Goal: Information Seeking & Learning: Learn about a topic

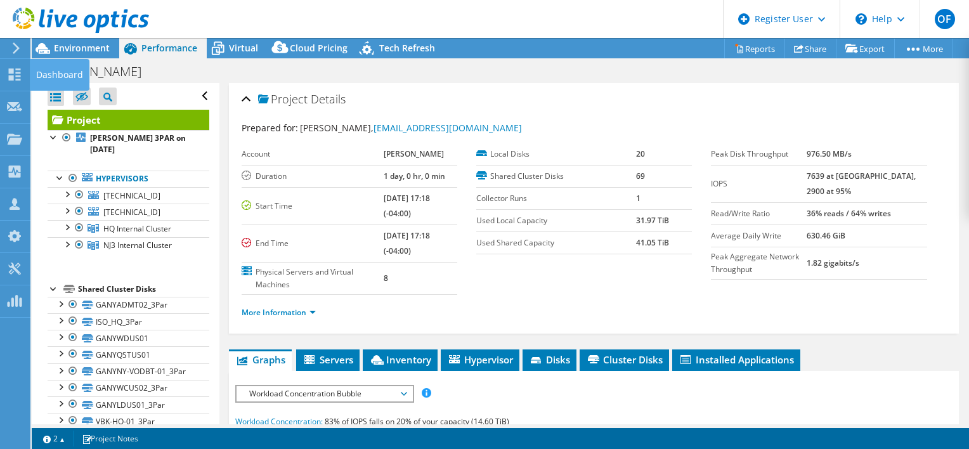
select select "USD"
click at [47, 76] on div "Dashboard" at bounding box center [60, 75] width 60 height 32
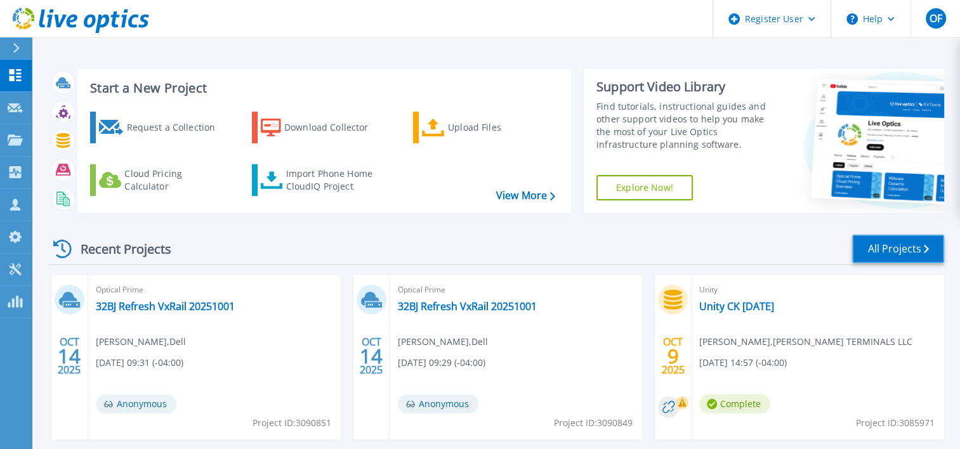
click at [878, 250] on link "All Projects" at bounding box center [898, 249] width 92 height 29
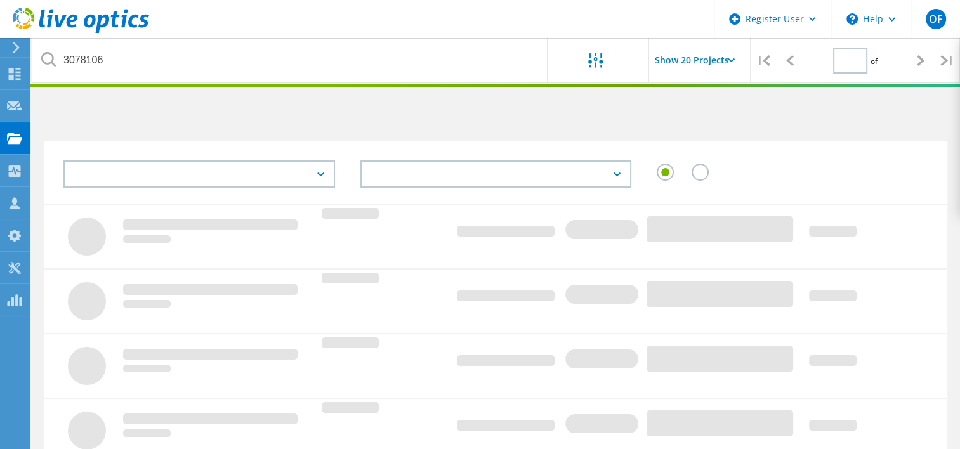
type input "1"
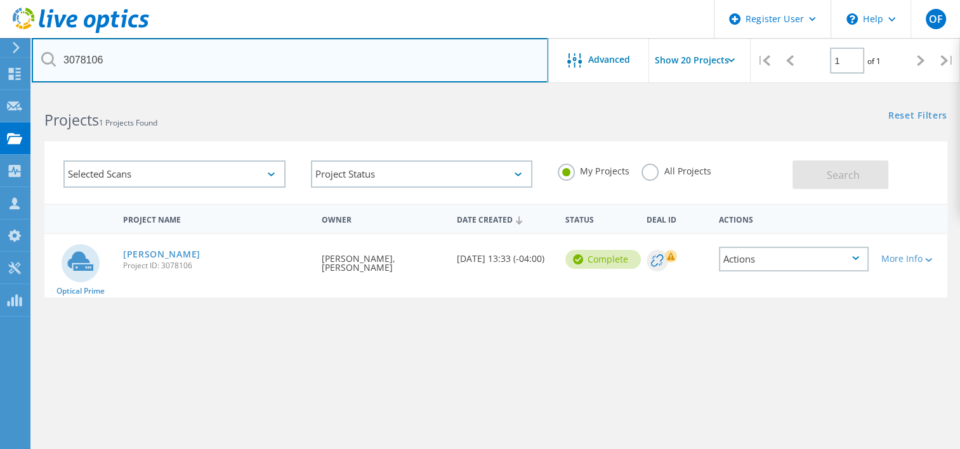
click at [244, 66] on input "3078106" at bounding box center [290, 60] width 516 height 44
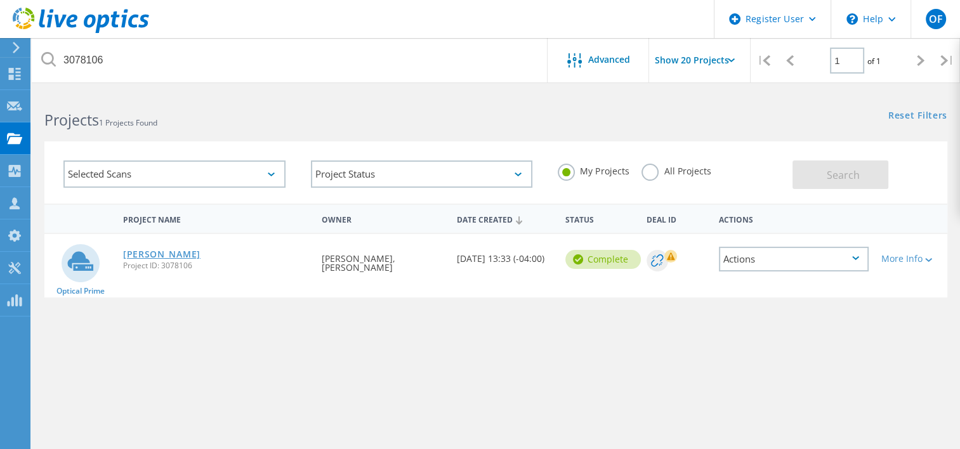
click at [192, 251] on link "[PERSON_NAME]" at bounding box center [161, 254] width 77 height 9
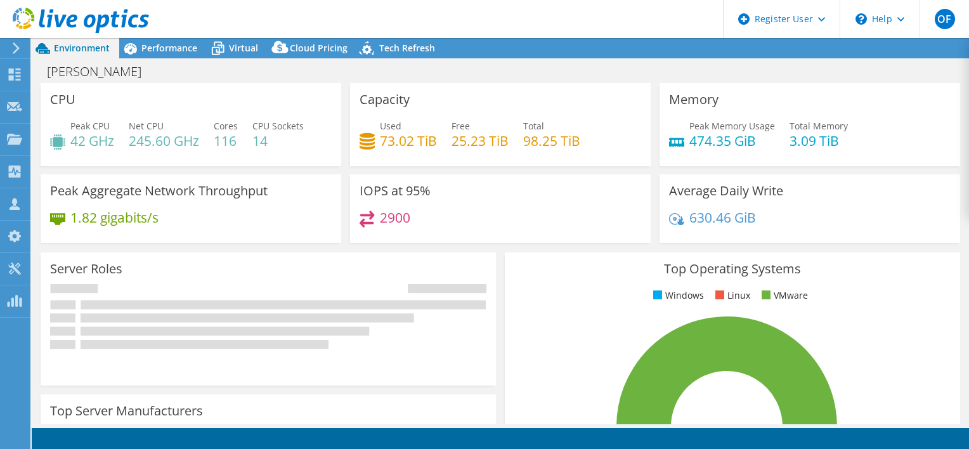
select select "USD"
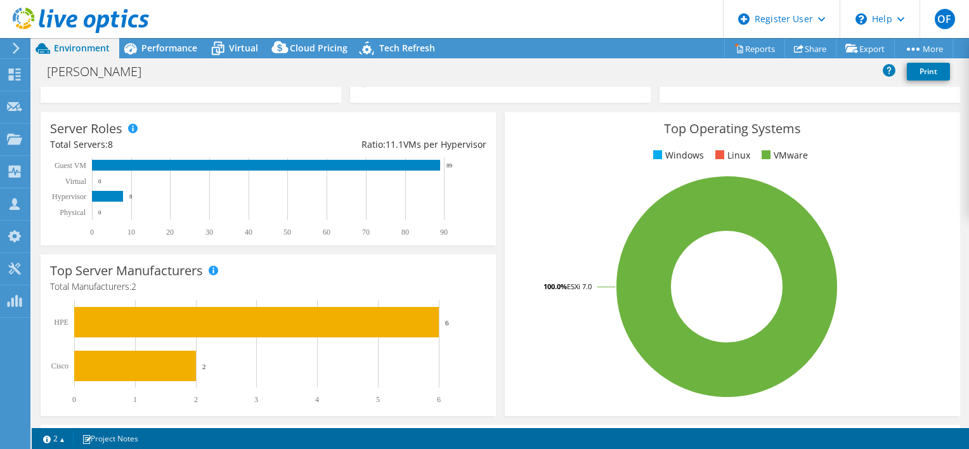
scroll to position [143, 0]
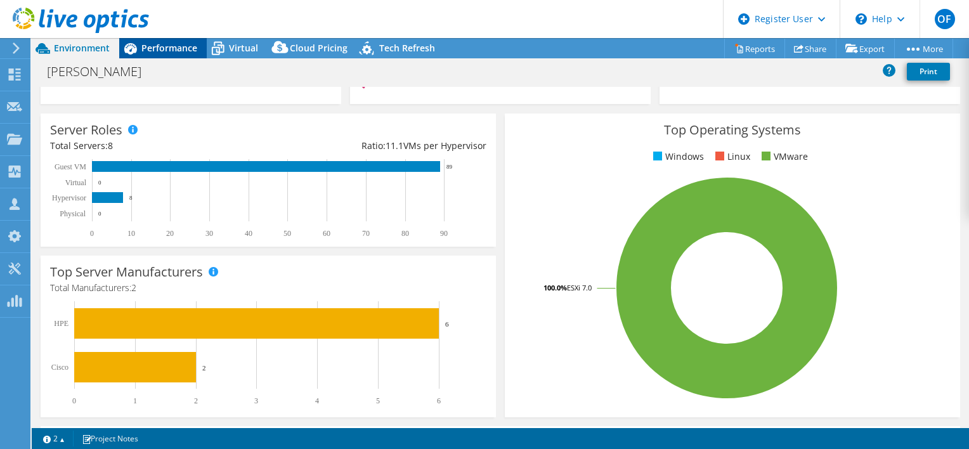
click at [167, 48] on span "Performance" at bounding box center [169, 48] width 56 height 12
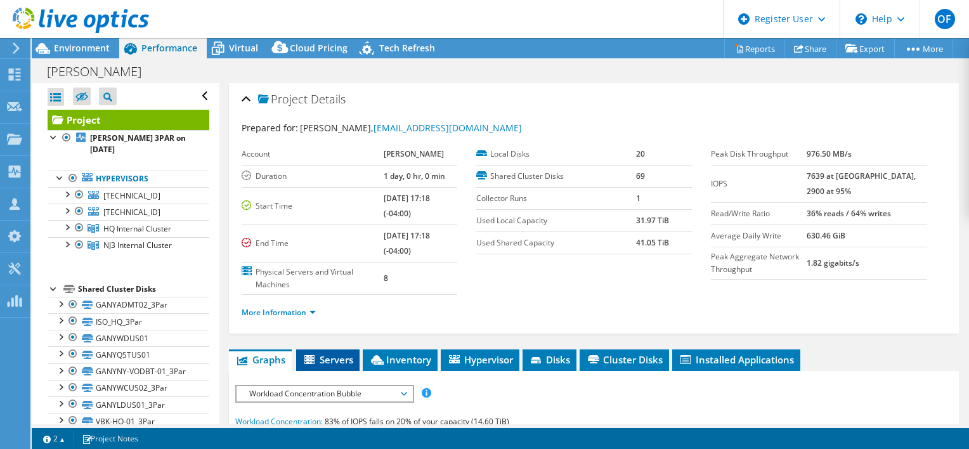
click at [335, 353] on span "Servers" at bounding box center [328, 359] width 51 height 13
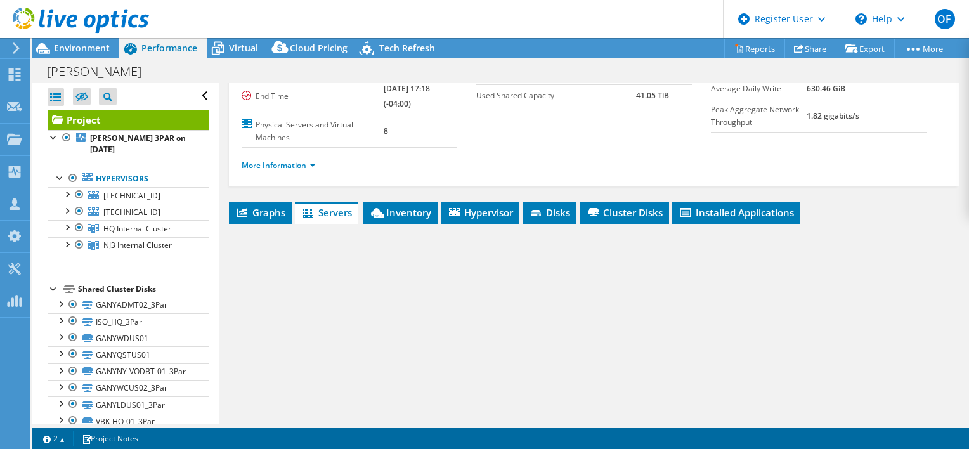
scroll to position [254, 0]
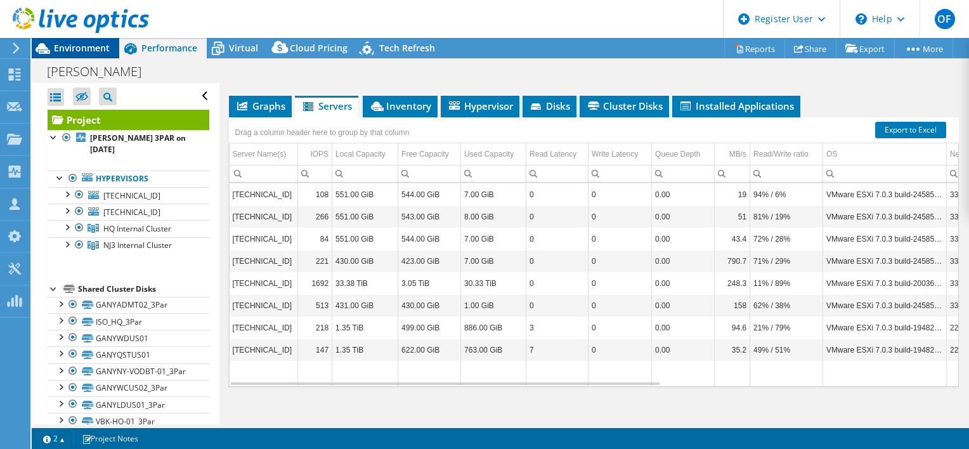
click at [86, 51] on span "Environment" at bounding box center [82, 48] width 56 height 12
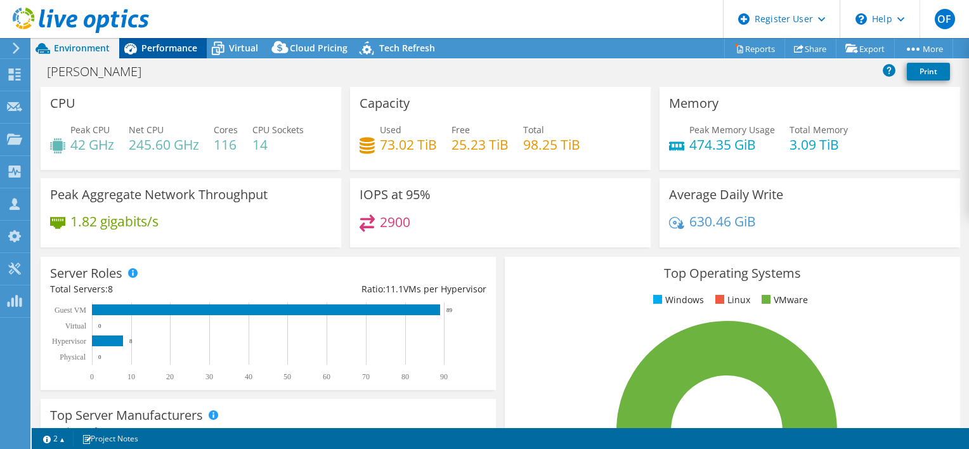
click at [171, 44] on span "Performance" at bounding box center [169, 48] width 56 height 12
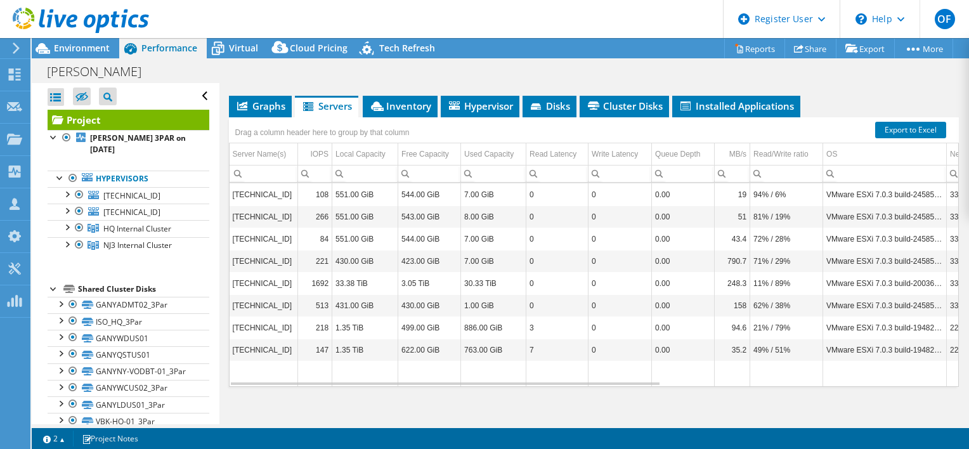
click at [54, 287] on div at bounding box center [54, 288] width 13 height 13
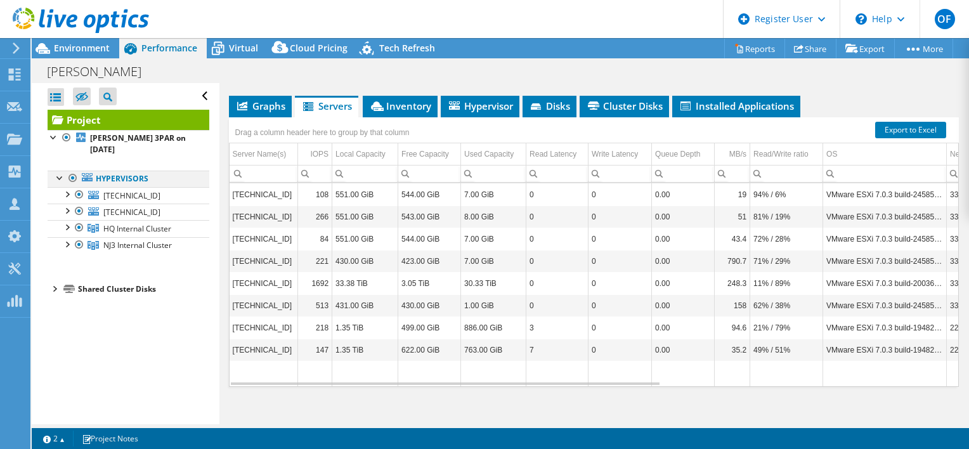
click at [61, 176] on div at bounding box center [60, 177] width 13 height 13
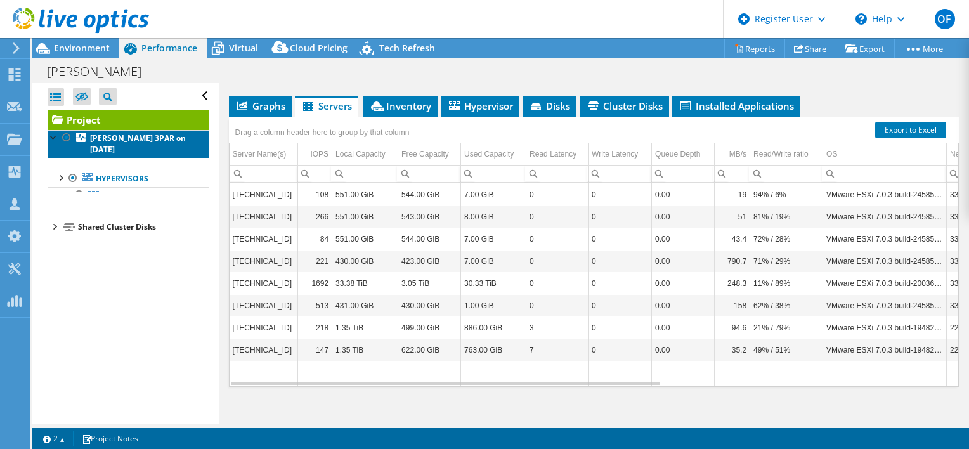
click at [124, 147] on b "[PERSON_NAME] 3PAR on [DATE]" at bounding box center [138, 144] width 96 height 22
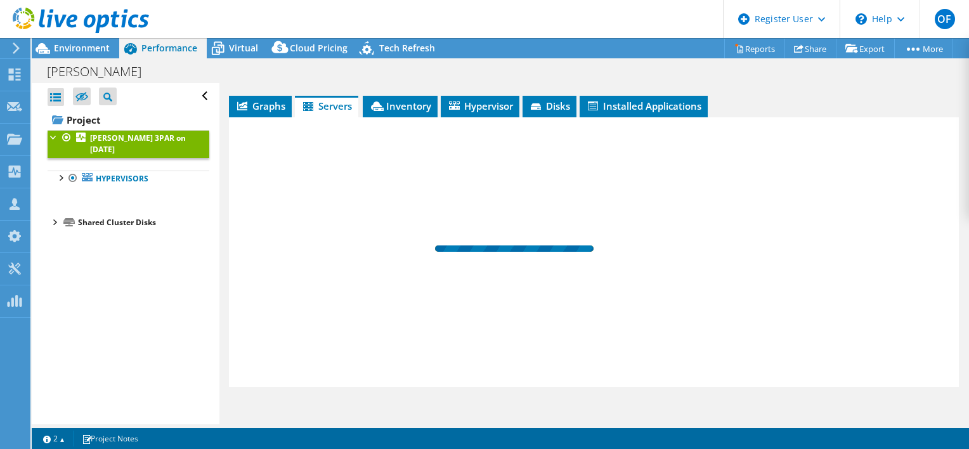
scroll to position [203, 0]
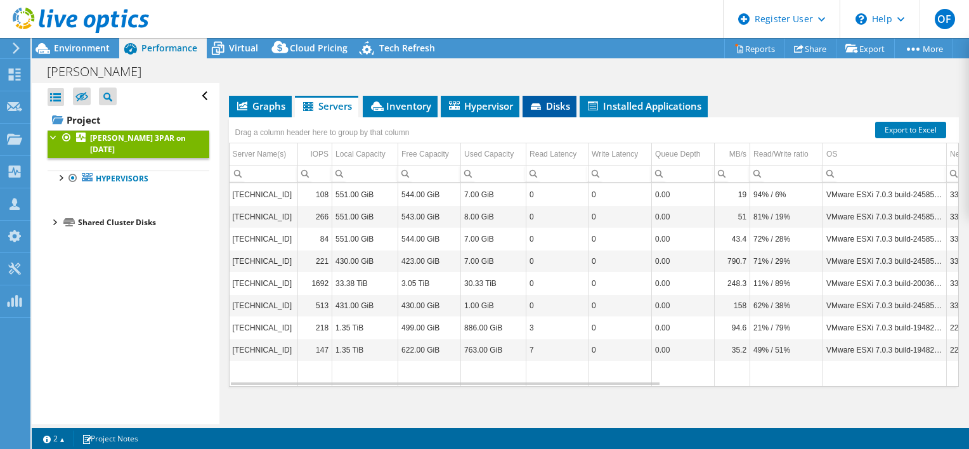
click at [552, 107] on span "Disks" at bounding box center [549, 106] width 41 height 13
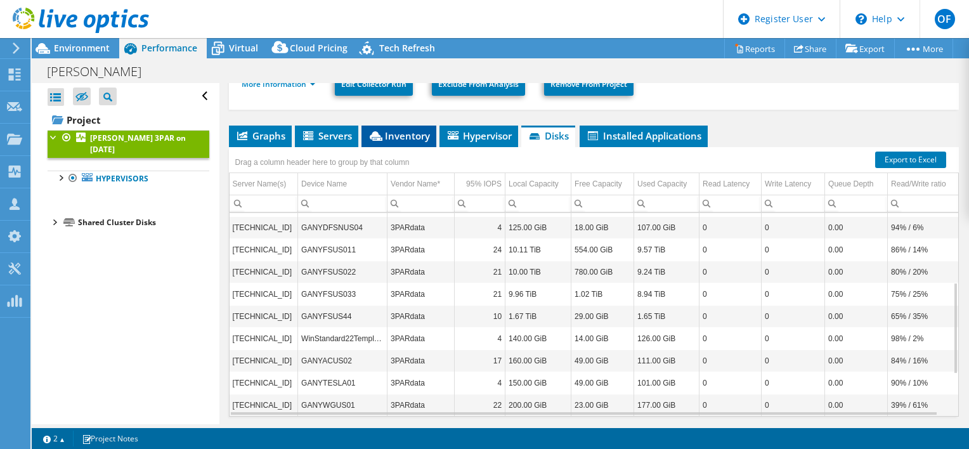
scroll to position [148, 0]
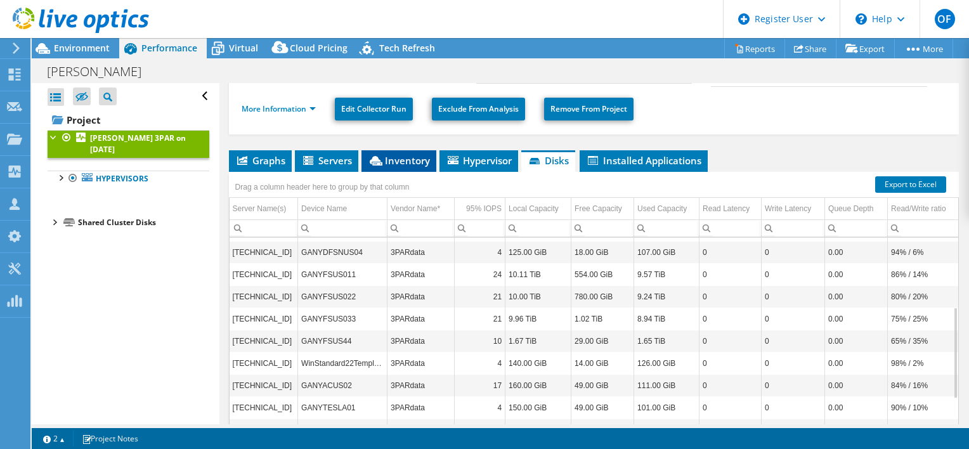
click at [399, 157] on span "Inventory" at bounding box center [399, 160] width 62 height 13
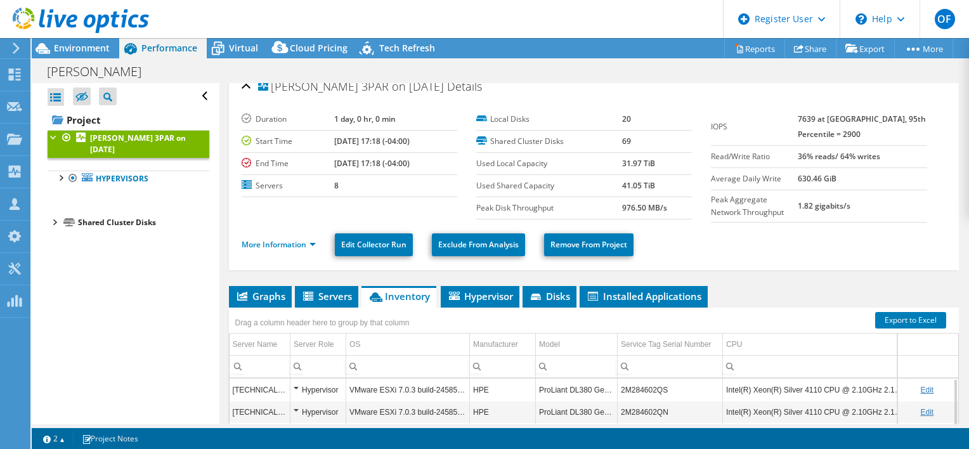
scroll to position [0, 0]
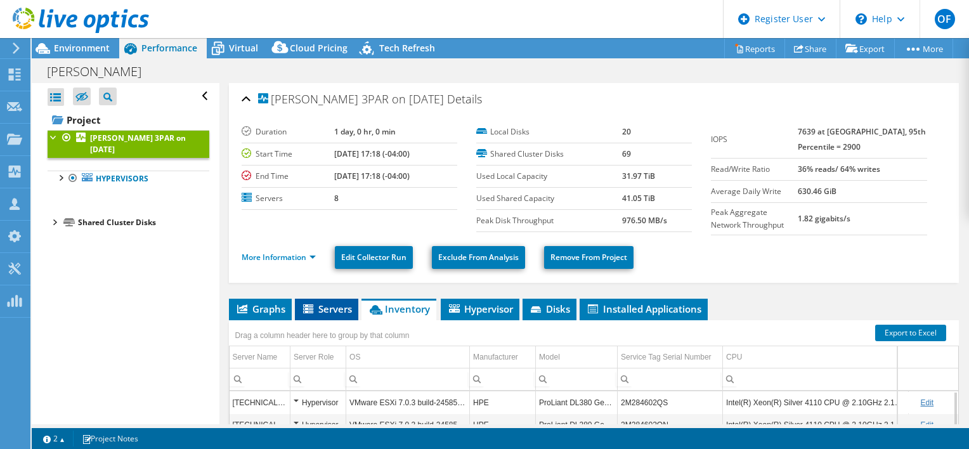
click at [342, 315] on li "Servers" at bounding box center [326, 310] width 63 height 22
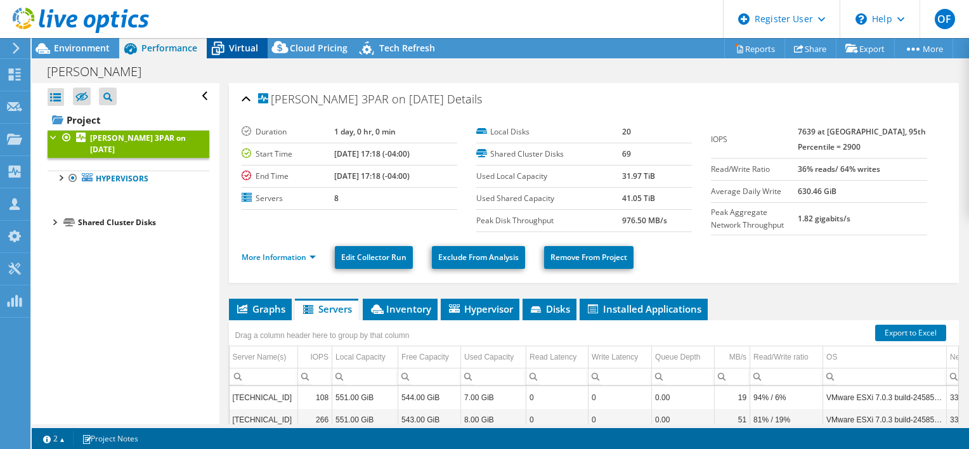
click at [238, 43] on span "Virtual" at bounding box center [243, 48] width 29 height 12
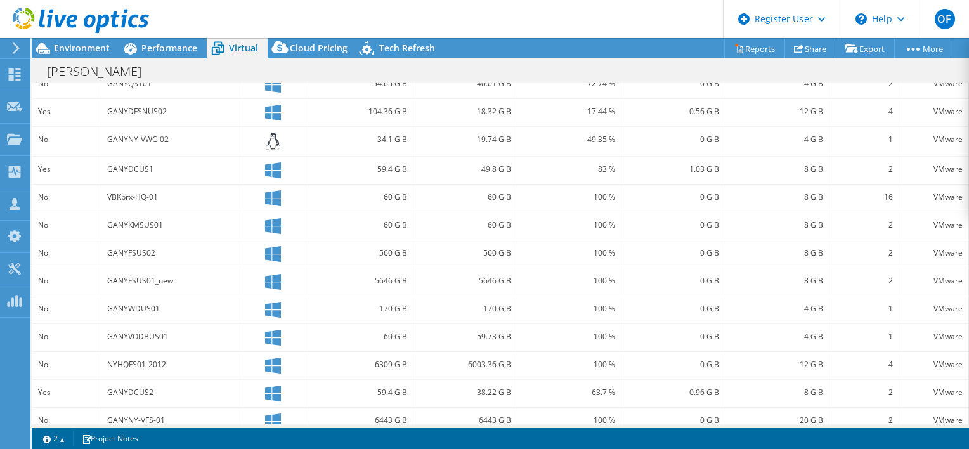
scroll to position [335, 0]
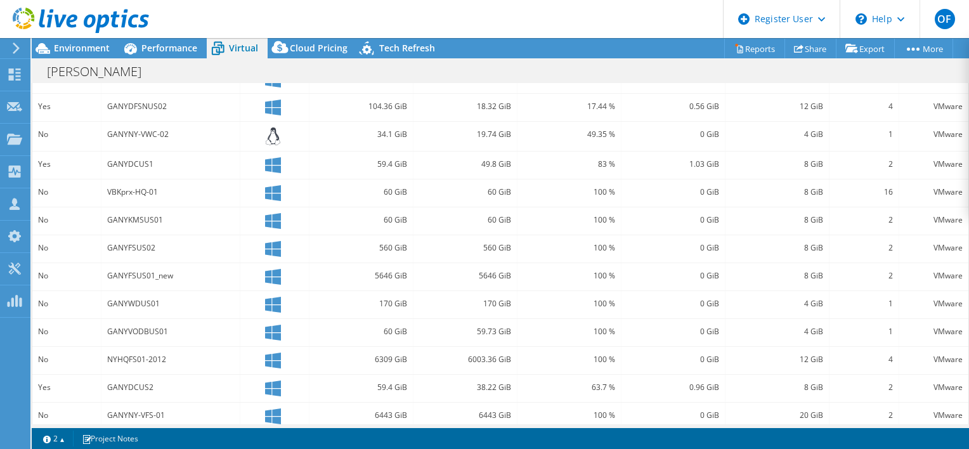
click at [183, 364] on div "NYHQFS01-2012" at bounding box center [170, 360] width 139 height 27
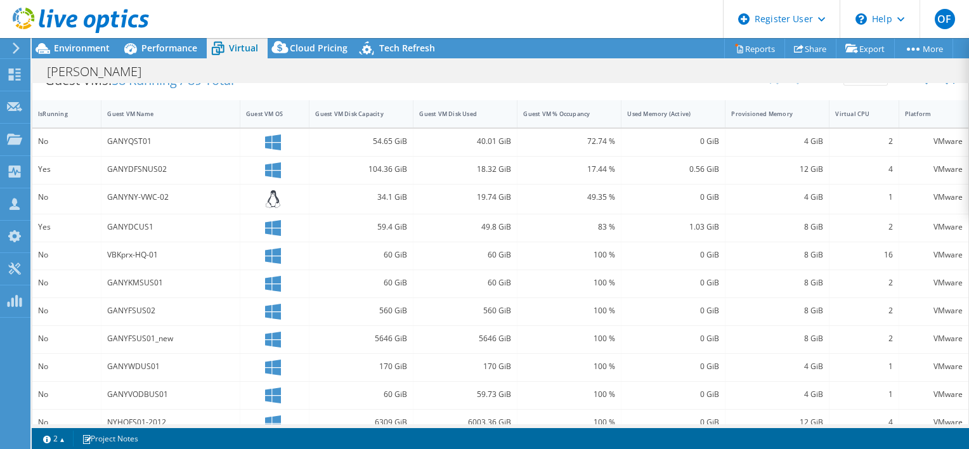
scroll to position [398, 0]
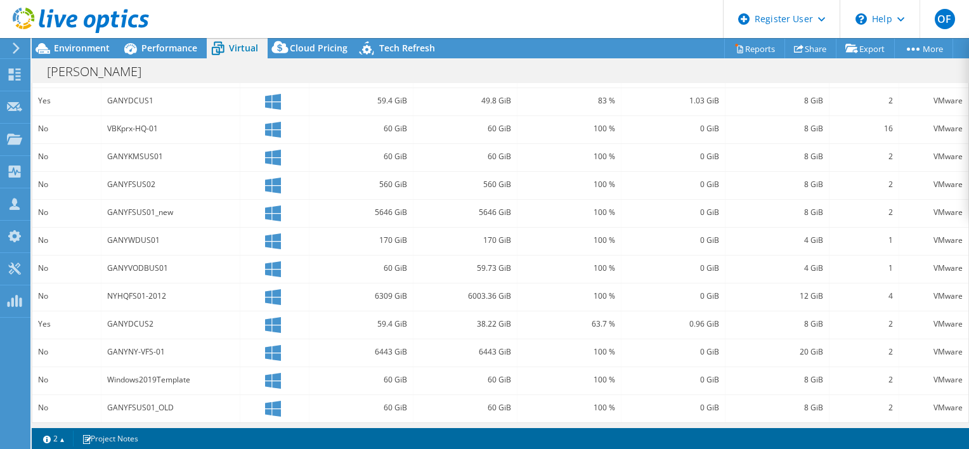
click at [131, 212] on div "GANYFSUS01_new" at bounding box center [170, 213] width 127 height 14
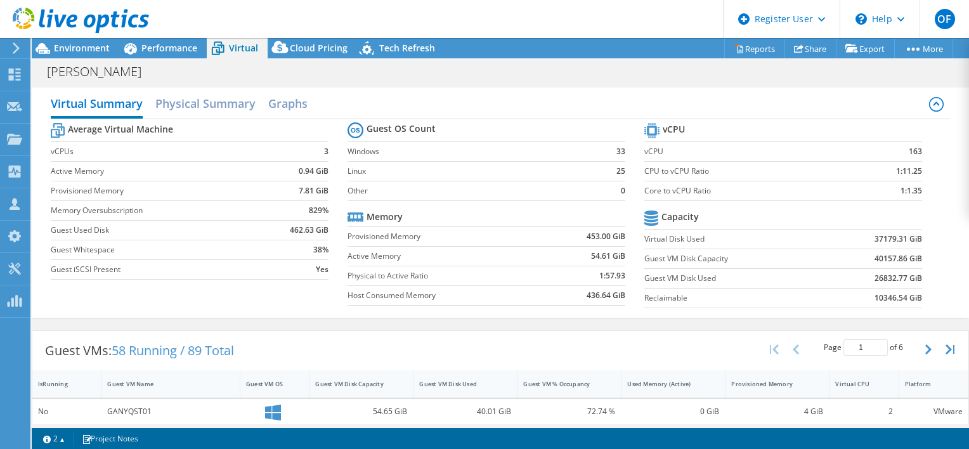
scroll to position [0, 0]
click at [198, 102] on h2 "Physical Summary" at bounding box center [205, 107] width 100 height 28
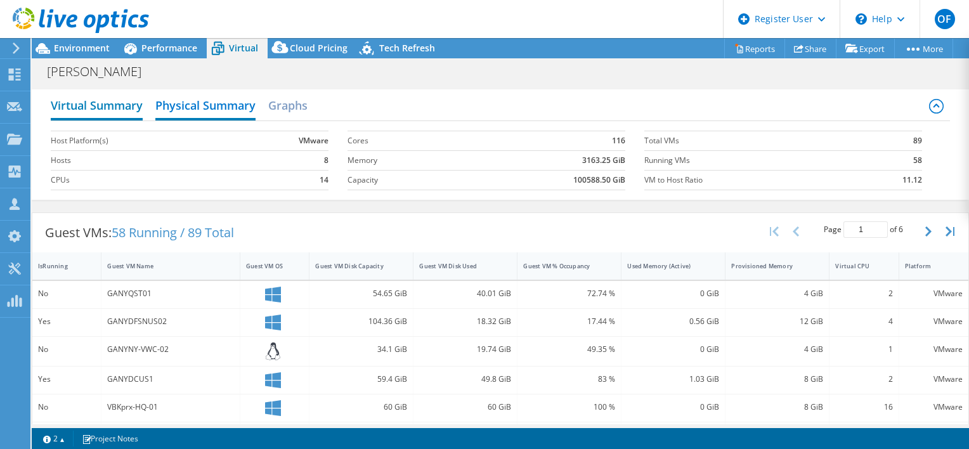
click at [119, 112] on h2 "Virtual Summary" at bounding box center [97, 107] width 92 height 28
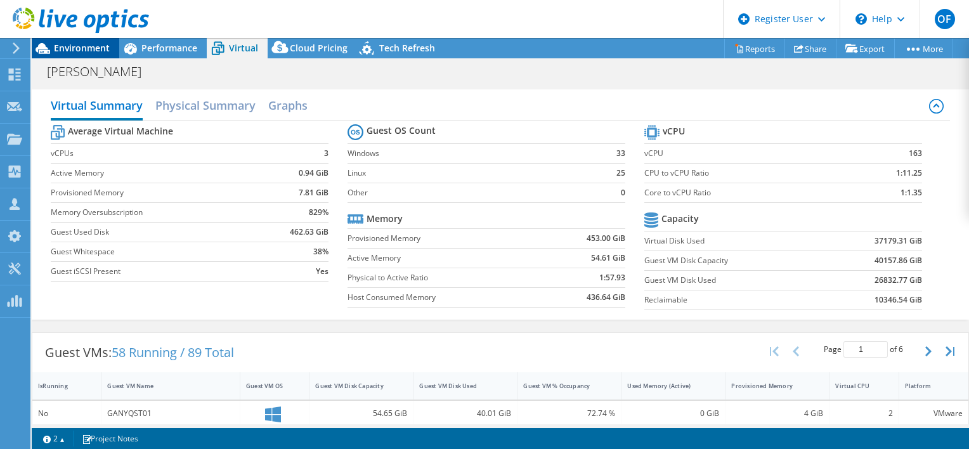
click at [82, 51] on span "Environment" at bounding box center [82, 48] width 56 height 12
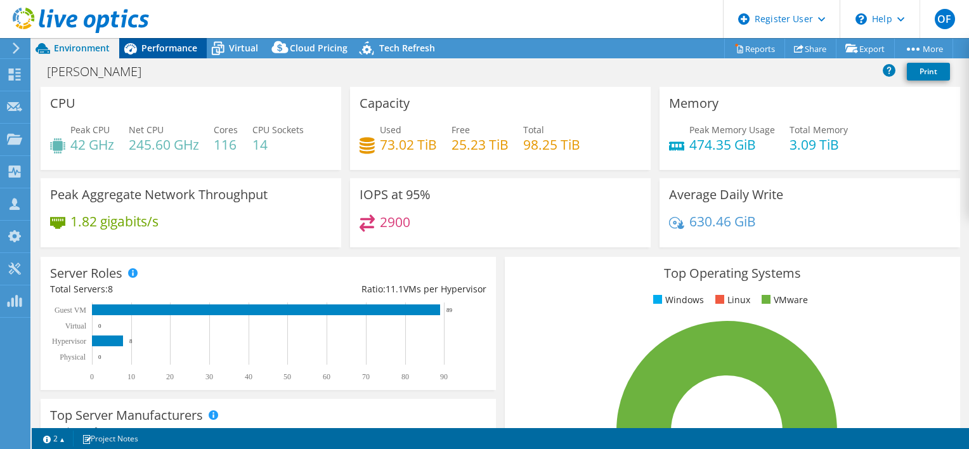
click at [160, 48] on span "Performance" at bounding box center [169, 48] width 56 height 12
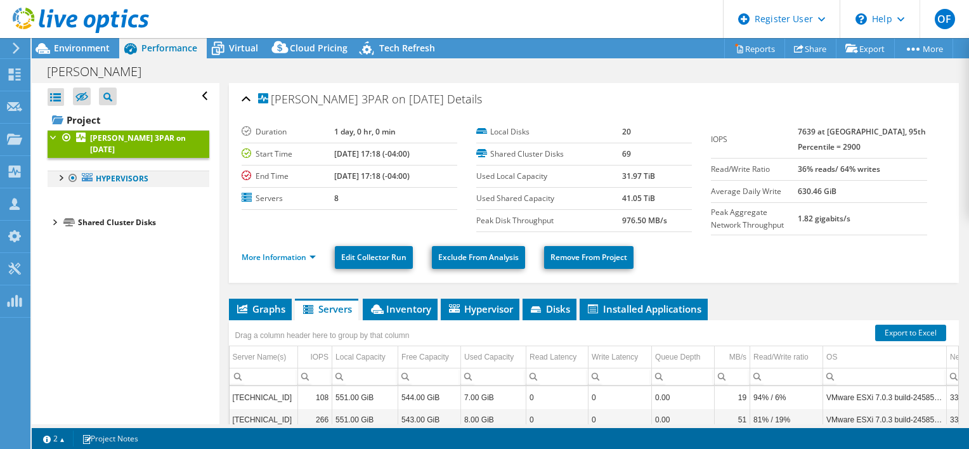
click at [63, 178] on div at bounding box center [60, 177] width 13 height 13
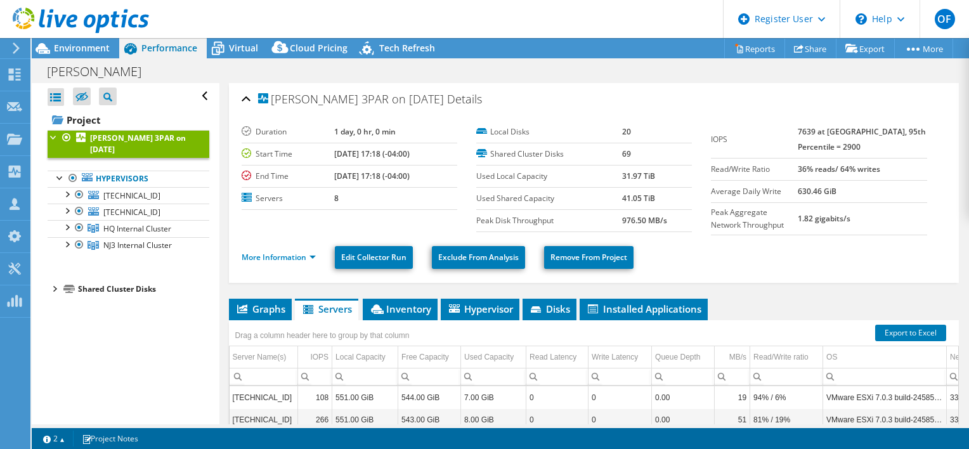
click at [55, 287] on div at bounding box center [54, 288] width 13 height 13
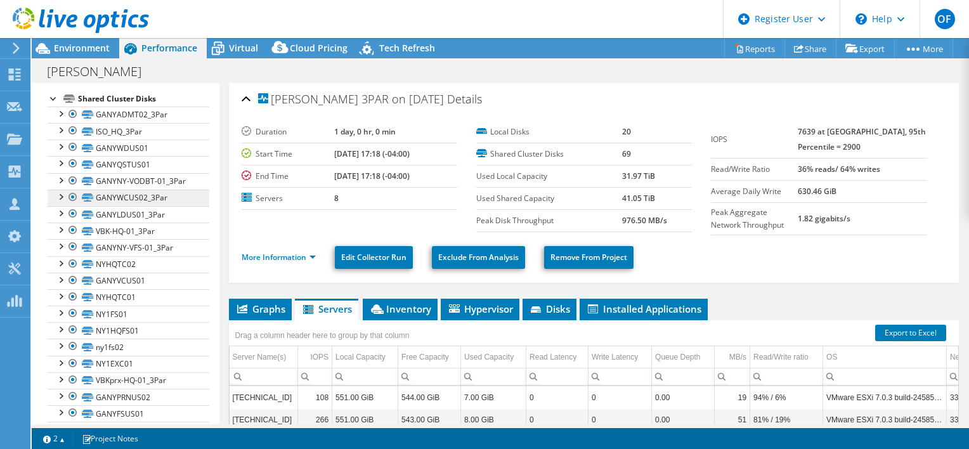
scroll to position [127, 0]
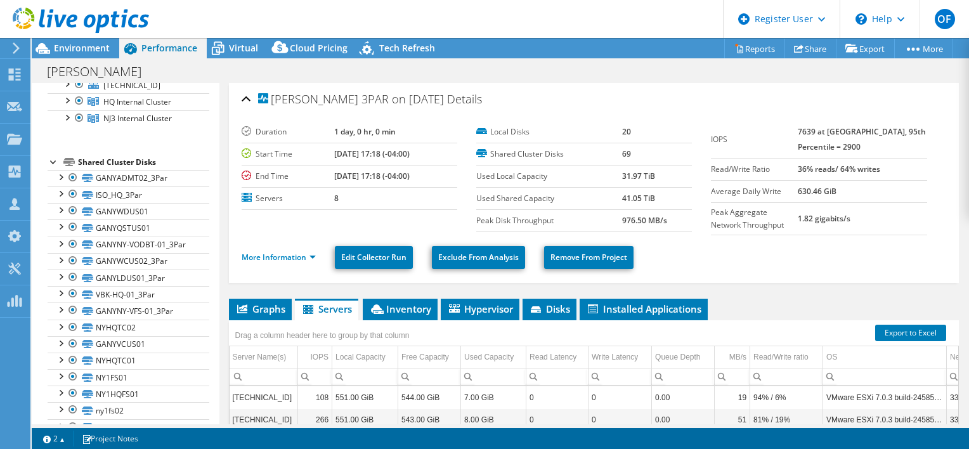
click at [114, 160] on div "Shared Cluster Disks" at bounding box center [143, 162] width 131 height 15
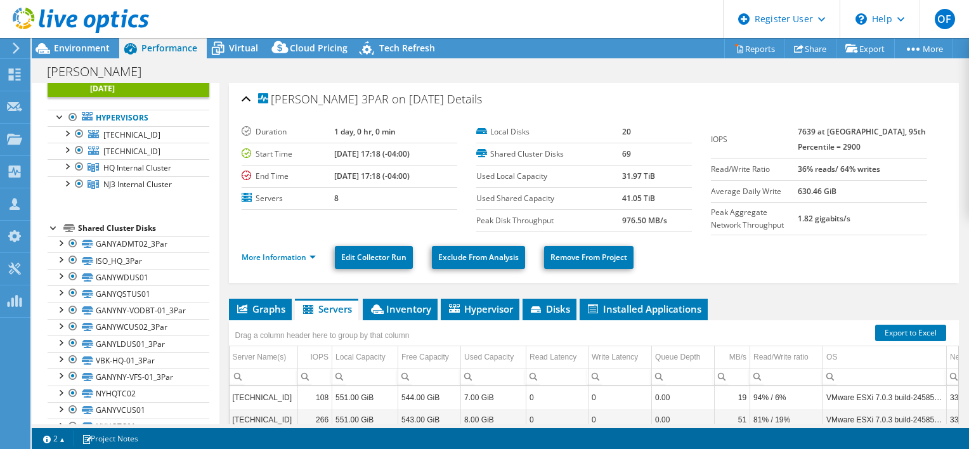
scroll to position [0, 0]
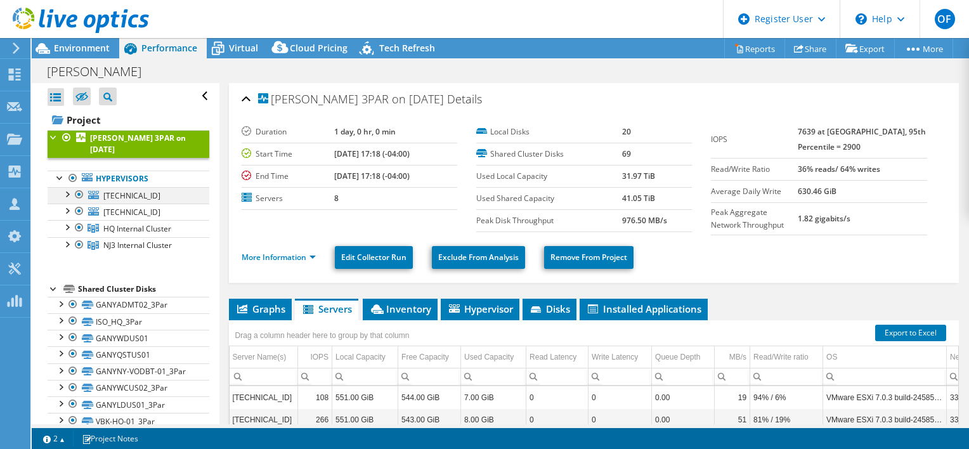
click at [71, 193] on div at bounding box center [66, 193] width 13 height 13
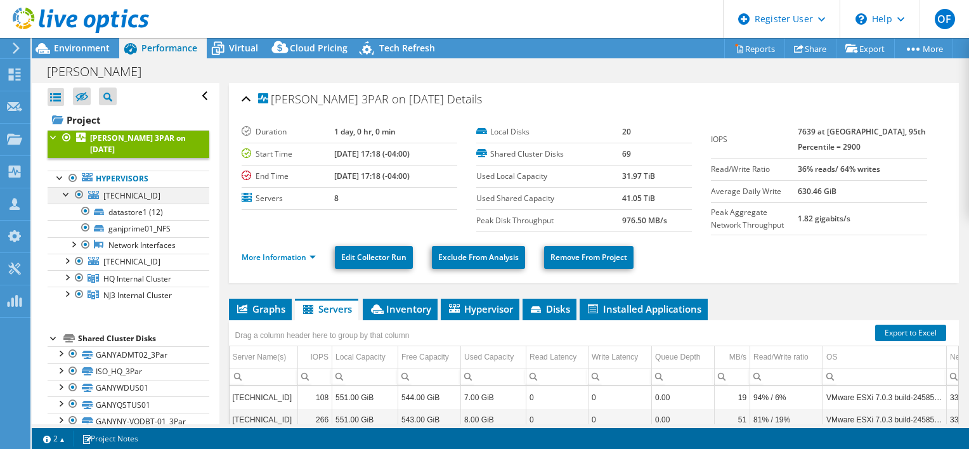
click at [66, 193] on div at bounding box center [66, 193] width 13 height 13
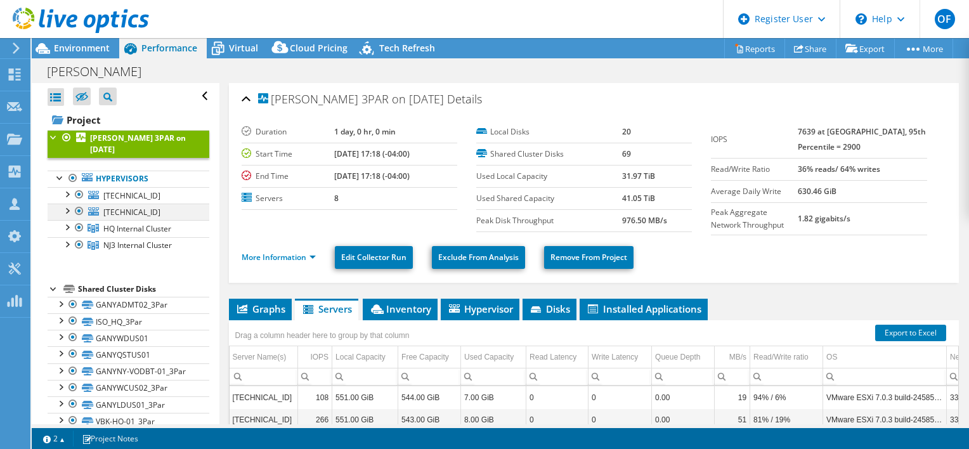
click at [69, 211] on div at bounding box center [66, 210] width 13 height 13
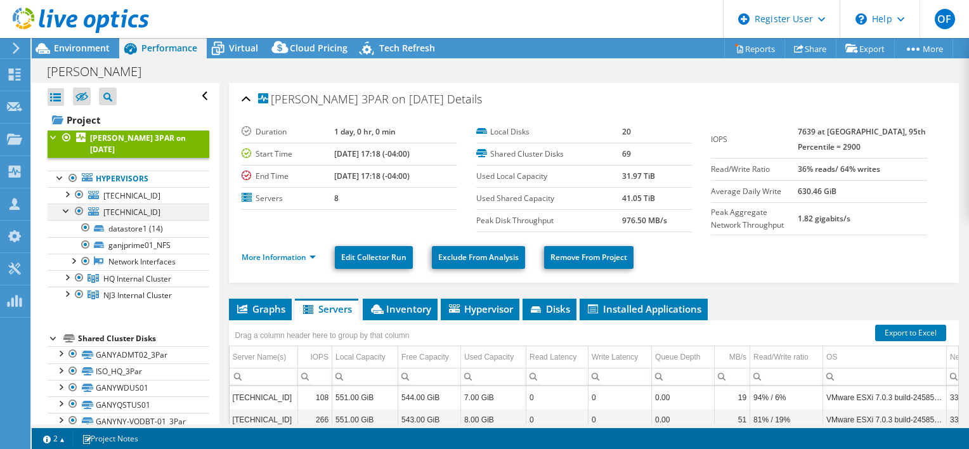
click at [69, 211] on div at bounding box center [66, 210] width 13 height 13
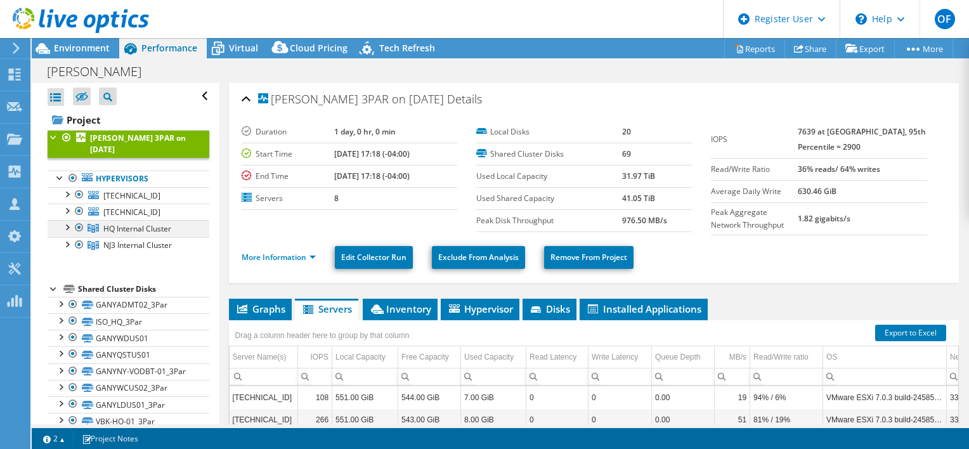
click at [68, 222] on div at bounding box center [66, 226] width 13 height 13
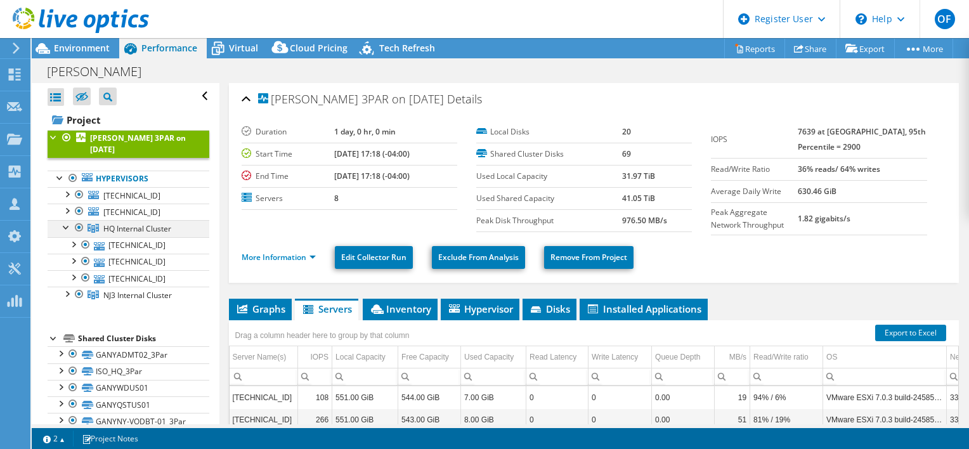
click at [68, 222] on div at bounding box center [66, 226] width 13 height 13
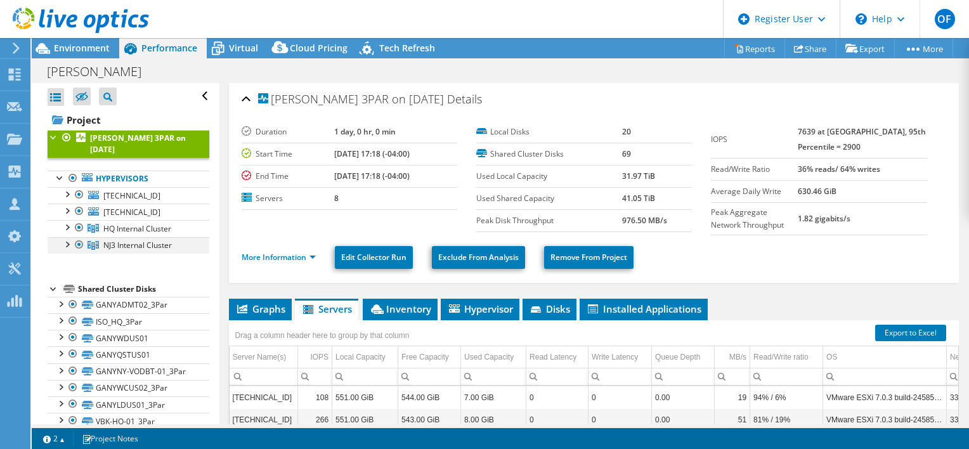
click at [68, 242] on div at bounding box center [66, 243] width 13 height 13
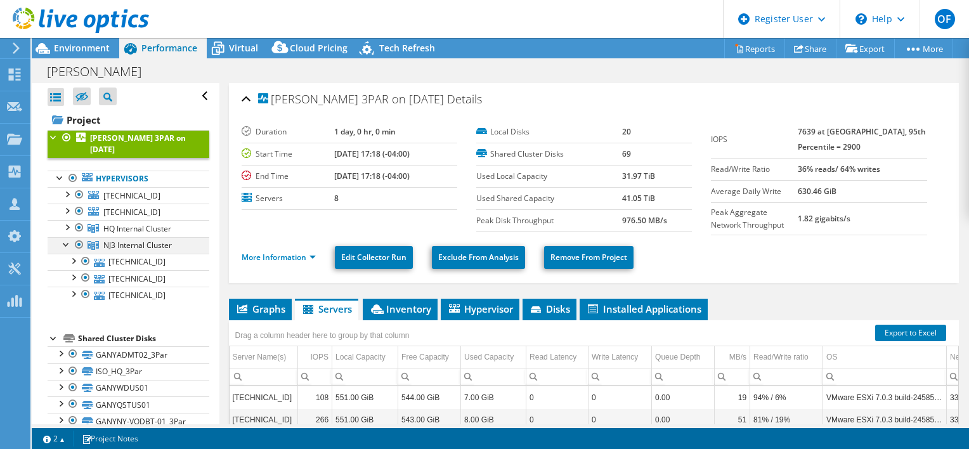
click at [68, 242] on div at bounding box center [66, 243] width 13 height 13
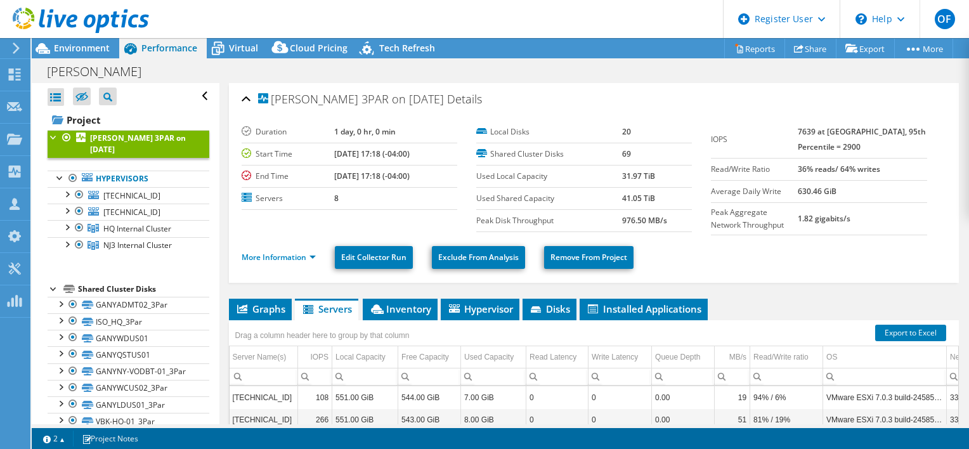
click at [53, 134] on div at bounding box center [54, 136] width 13 height 13
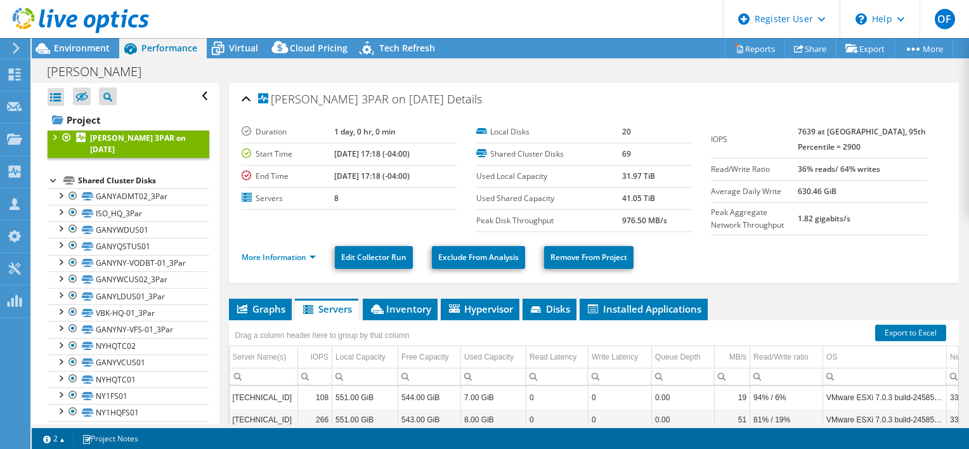
click at [52, 183] on div at bounding box center [54, 179] width 13 height 13
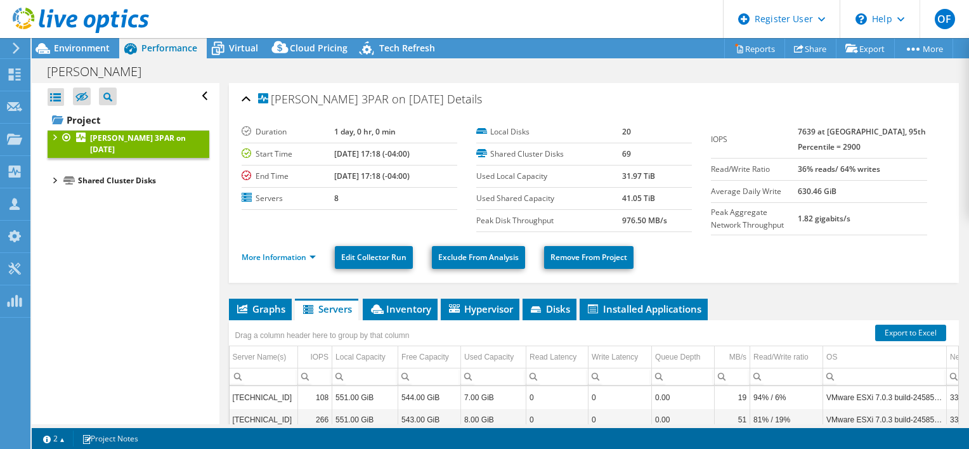
click at [124, 145] on b "[PERSON_NAME] 3PAR on [DATE]" at bounding box center [138, 144] width 96 height 22
click at [56, 180] on div at bounding box center [54, 179] width 13 height 13
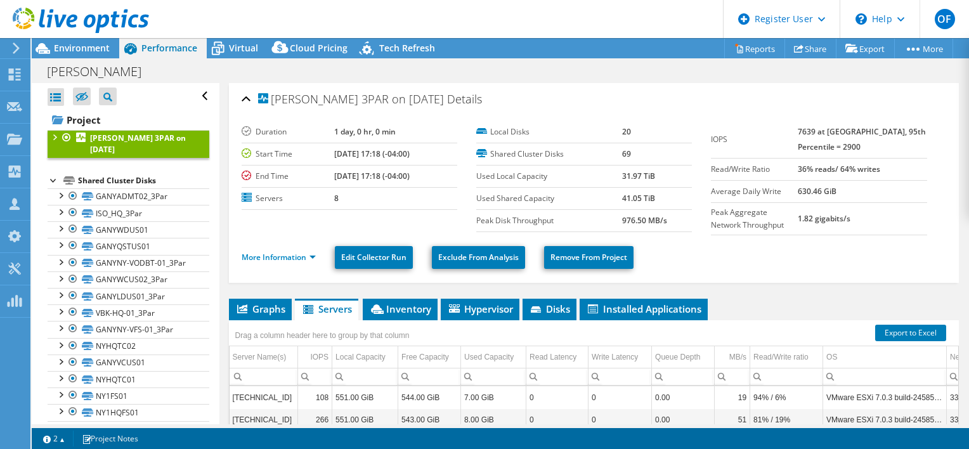
click at [56, 134] on div at bounding box center [54, 136] width 13 height 13
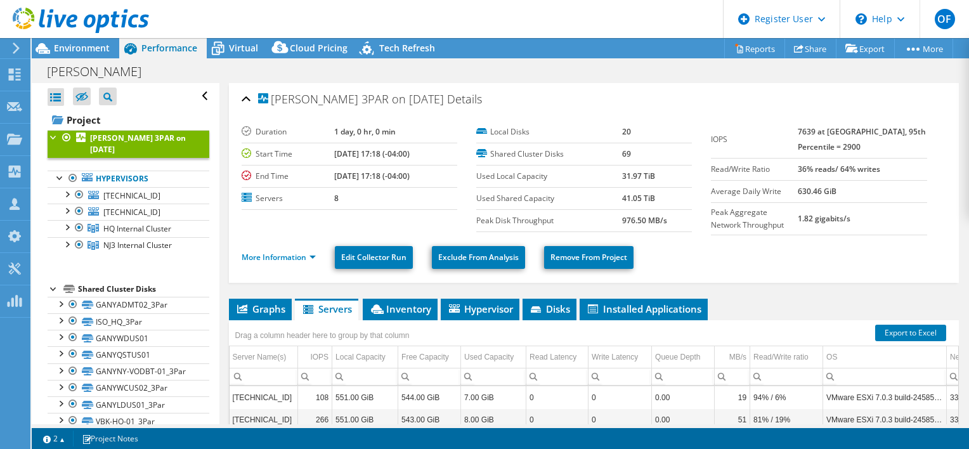
click at [56, 134] on div at bounding box center [54, 136] width 13 height 13
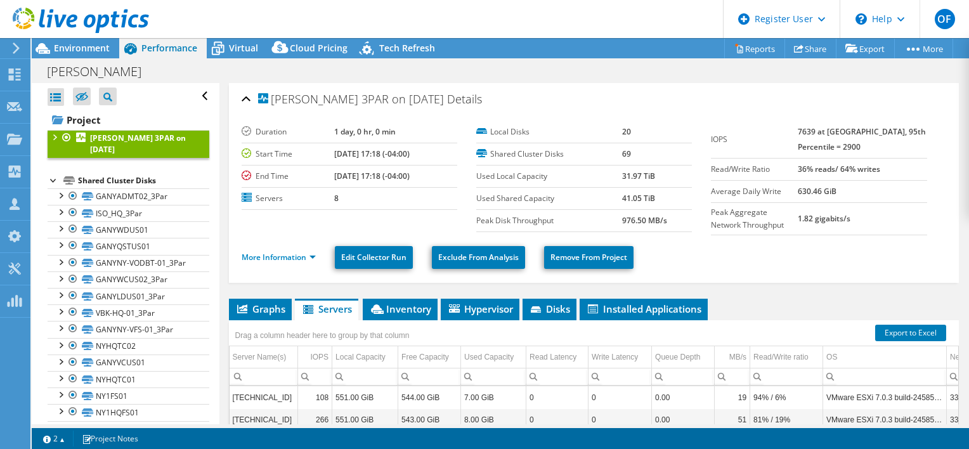
click at [56, 134] on div at bounding box center [54, 136] width 13 height 13
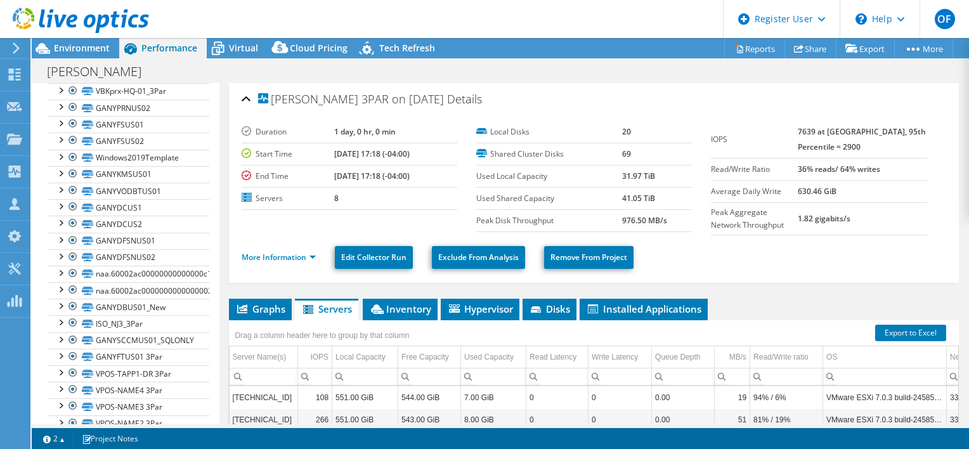
scroll to position [475, 0]
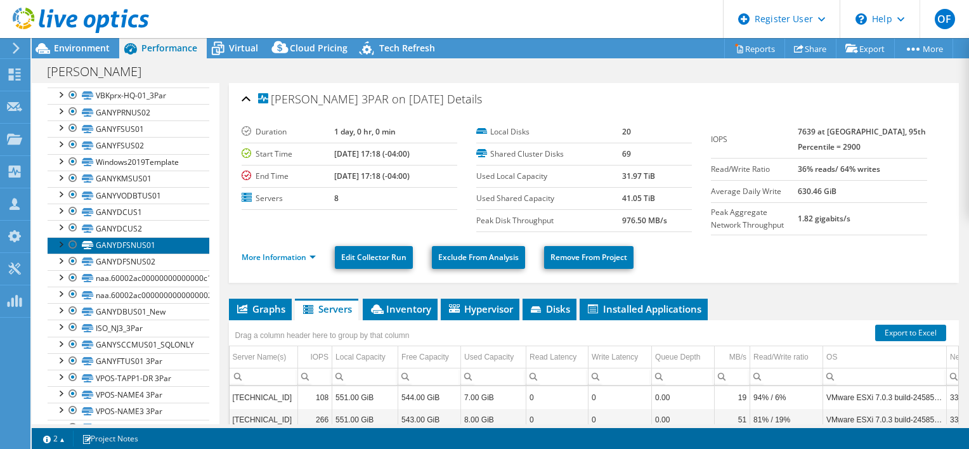
click at [126, 254] on link "GANYDFSNUS01" at bounding box center [129, 245] width 162 height 16
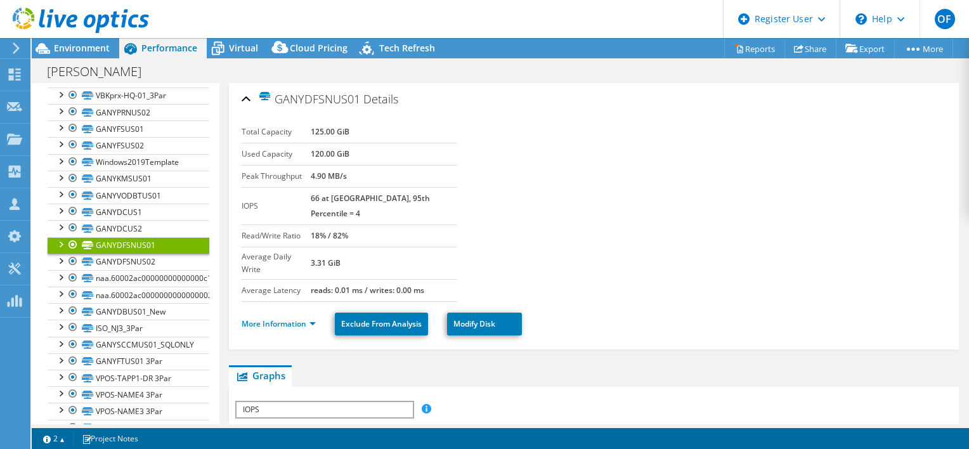
click at [61, 250] on div at bounding box center [60, 243] width 13 height 13
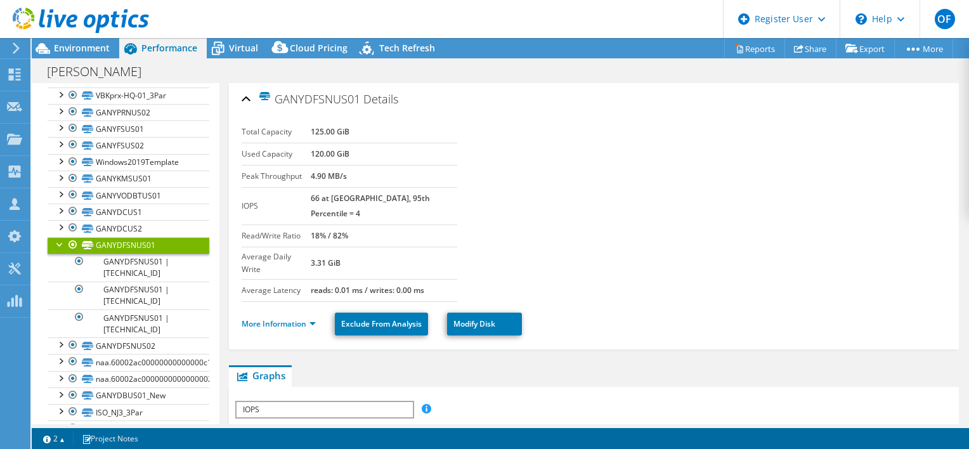
click at [61, 250] on div at bounding box center [60, 243] width 13 height 13
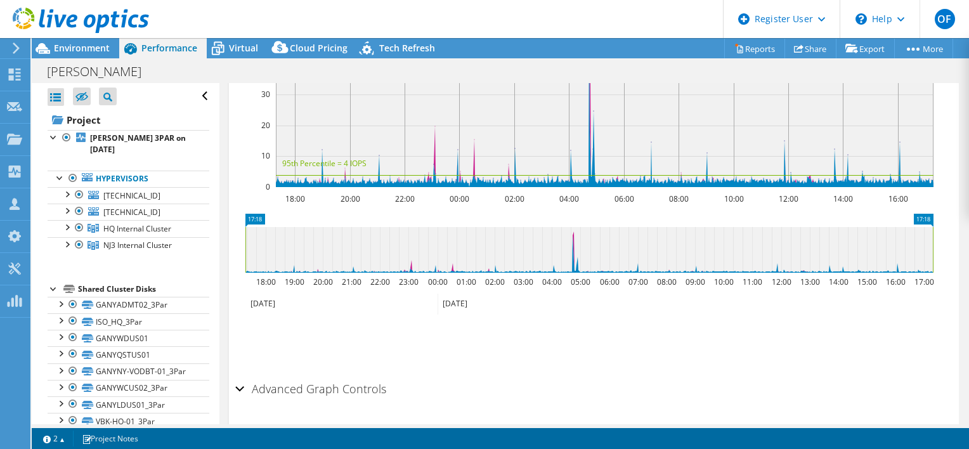
scroll to position [358, 0]
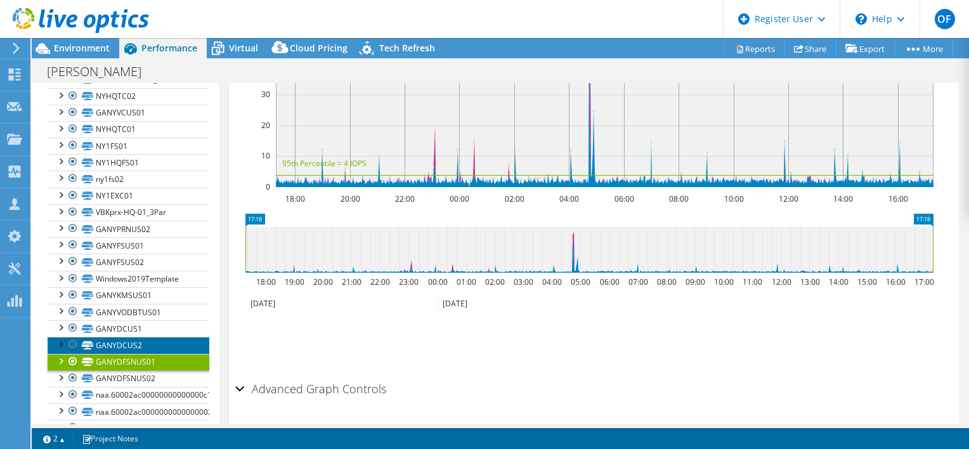
click at [127, 353] on link "GANYDCUS2" at bounding box center [129, 345] width 162 height 16
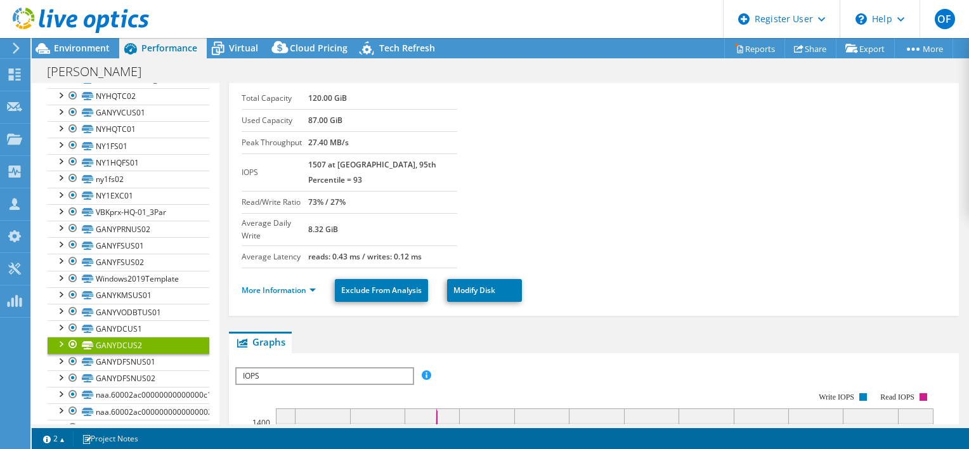
scroll to position [0, 0]
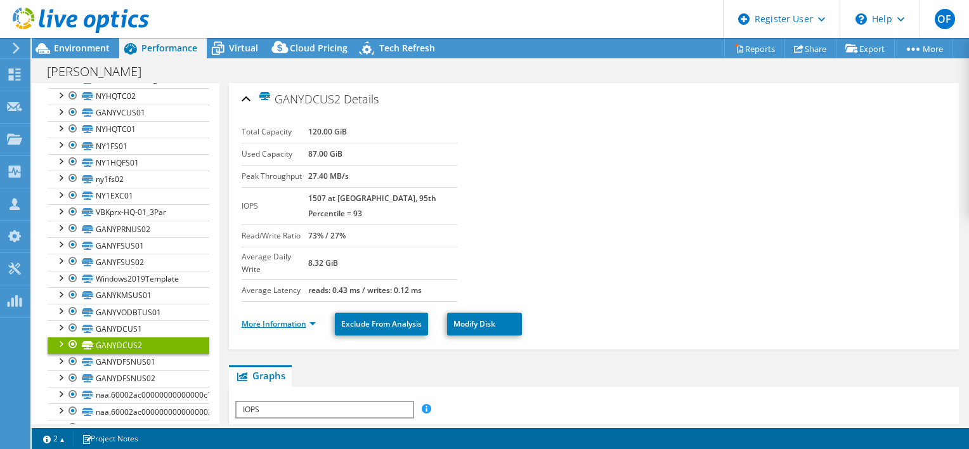
click at [290, 318] on link "More Information" at bounding box center [279, 323] width 74 height 11
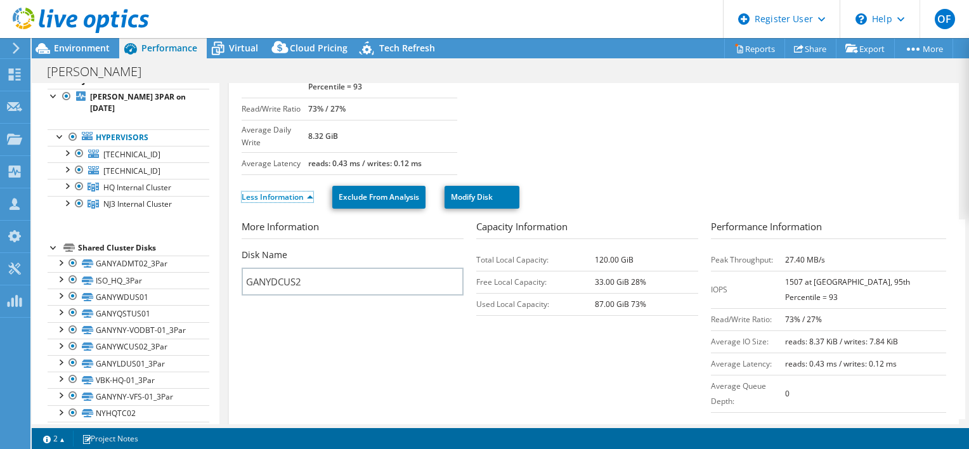
scroll to position [105, 0]
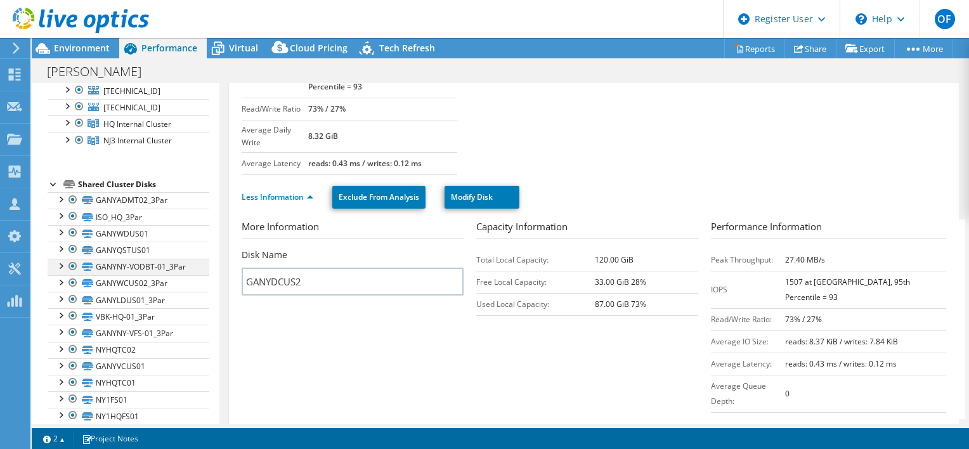
click at [63, 266] on div at bounding box center [60, 265] width 13 height 13
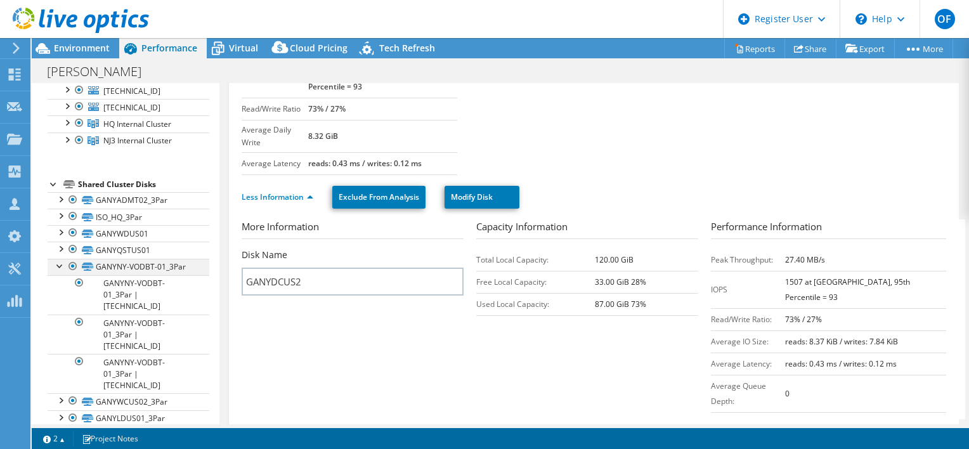
click at [63, 266] on div at bounding box center [60, 265] width 13 height 13
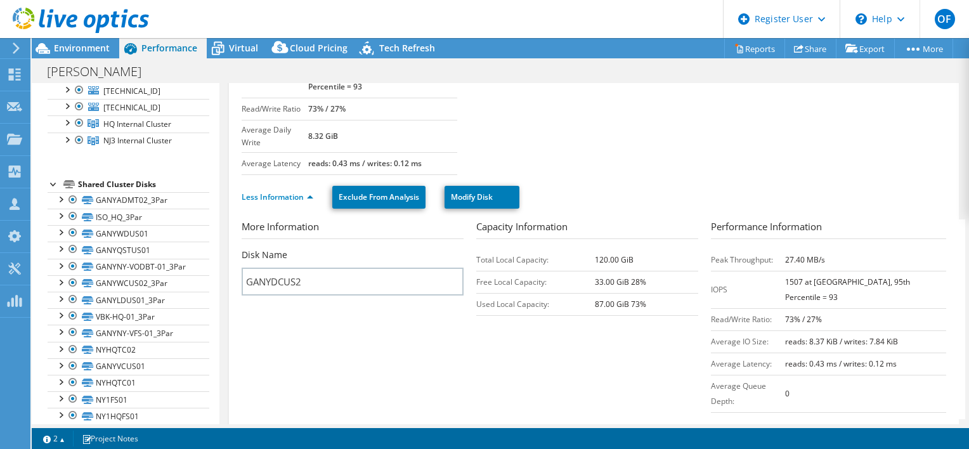
click at [55, 181] on div at bounding box center [54, 183] width 13 height 13
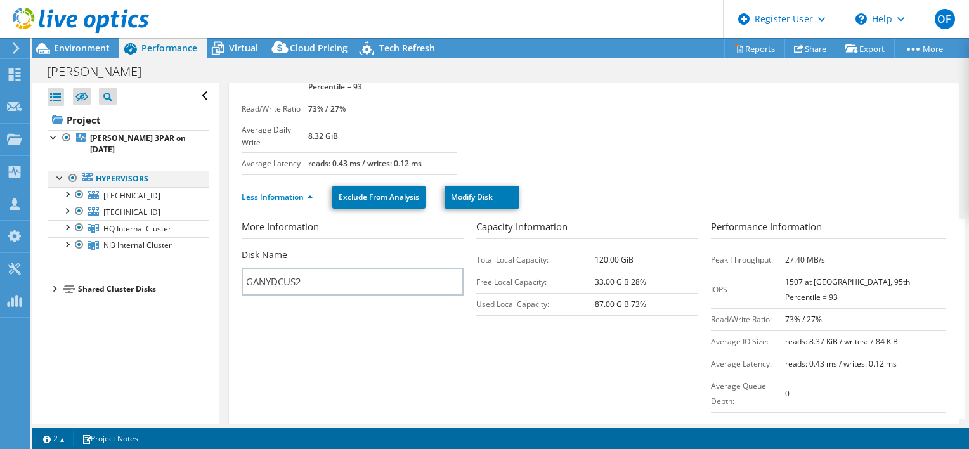
click at [58, 179] on div at bounding box center [60, 177] width 13 height 13
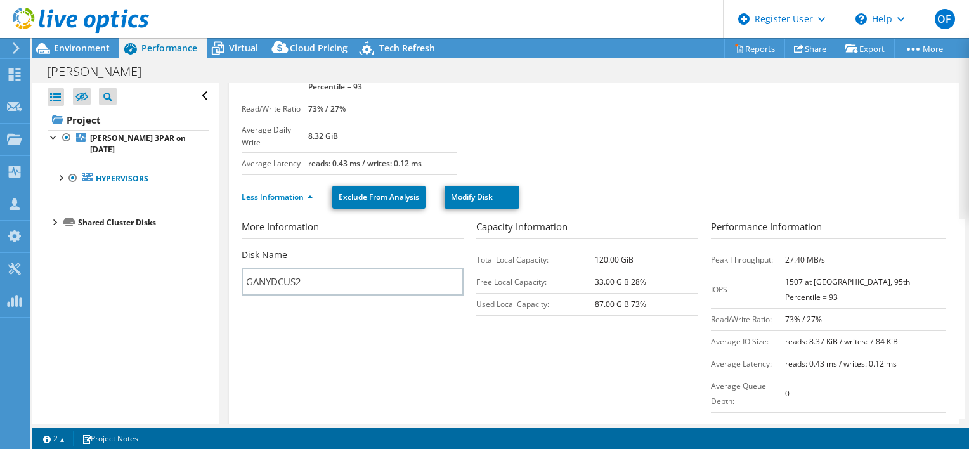
click at [53, 222] on div at bounding box center [54, 221] width 13 height 13
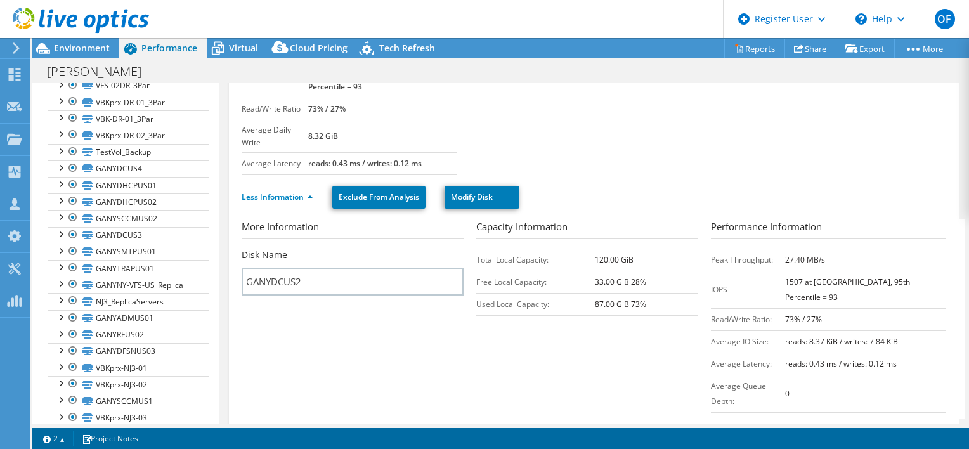
scroll to position [970, 0]
click at [60, 285] on div at bounding box center [60, 283] width 13 height 13
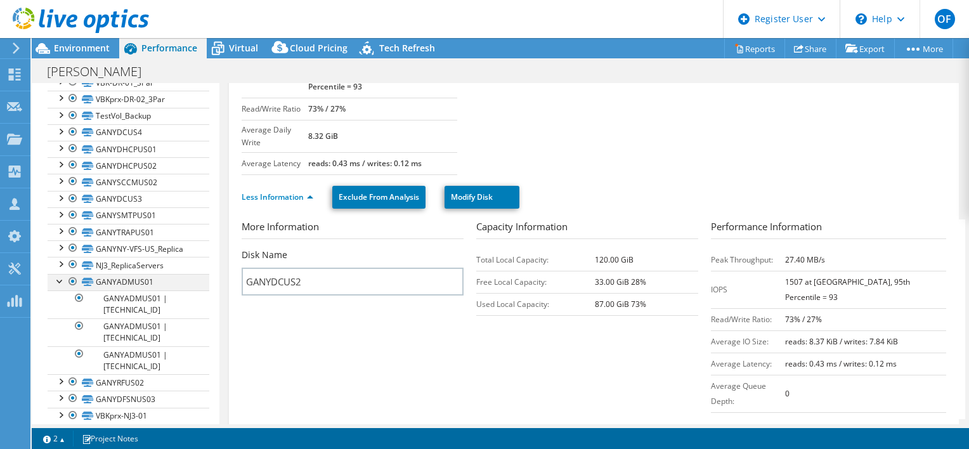
click at [60, 285] on div at bounding box center [60, 280] width 13 height 13
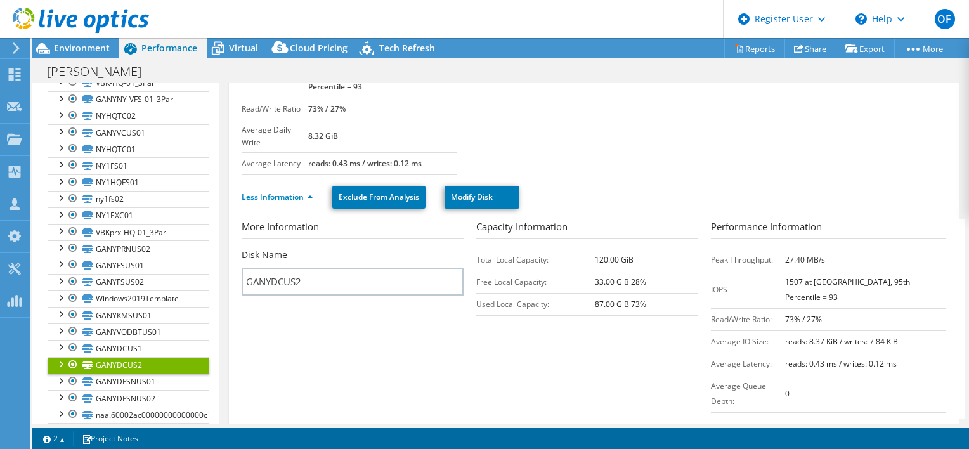
scroll to position [0, 0]
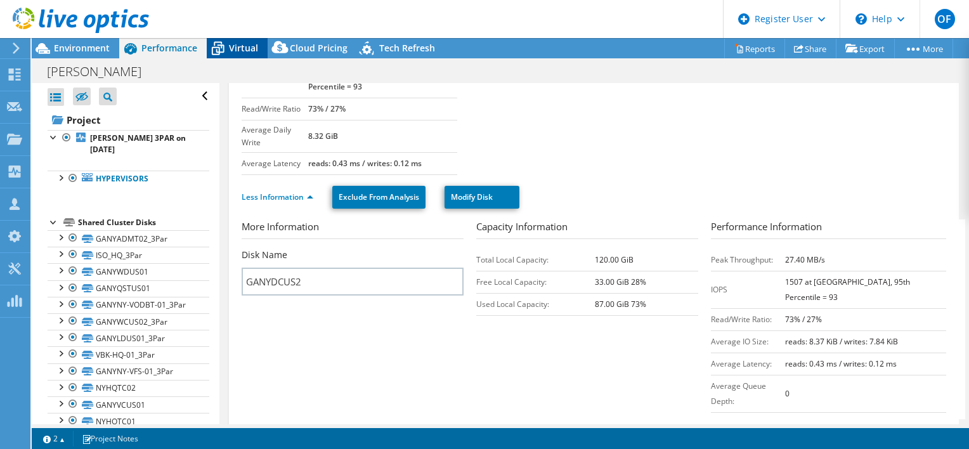
click at [247, 50] on span "Virtual" at bounding box center [243, 48] width 29 height 12
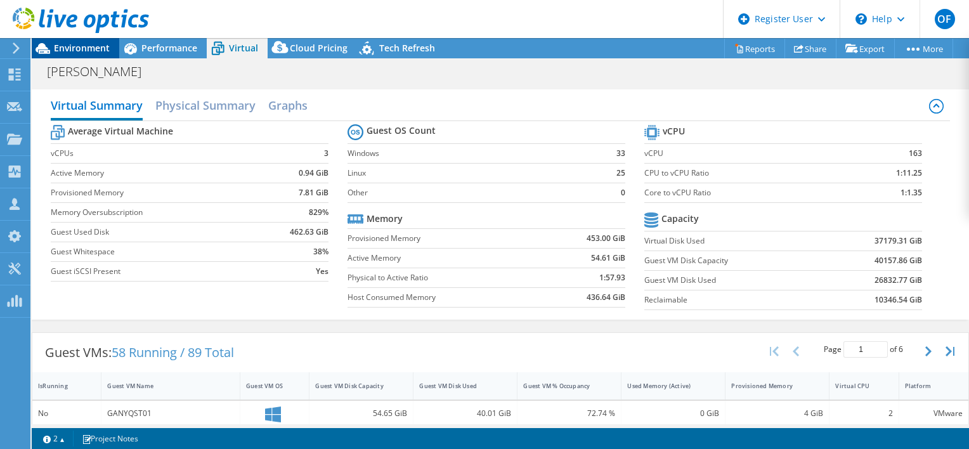
click at [67, 48] on span "Environment" at bounding box center [82, 48] width 56 height 12
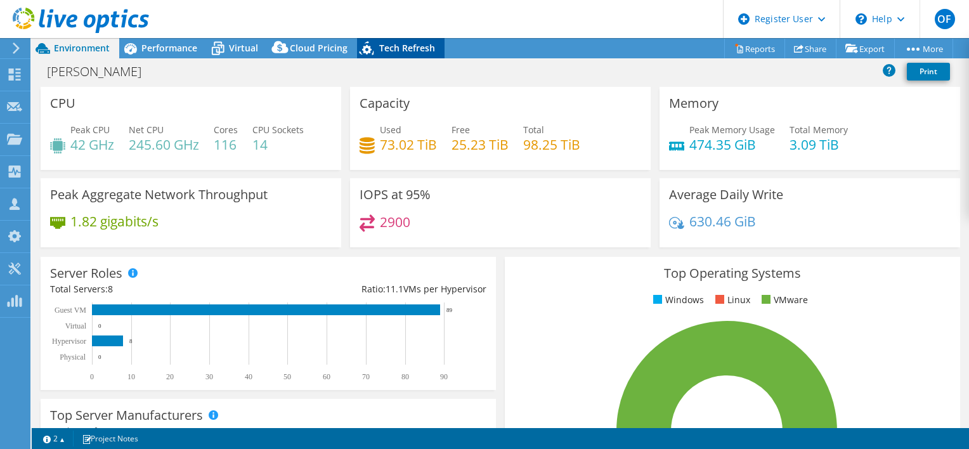
click at [399, 46] on span "Tech Refresh" at bounding box center [407, 48] width 56 height 12
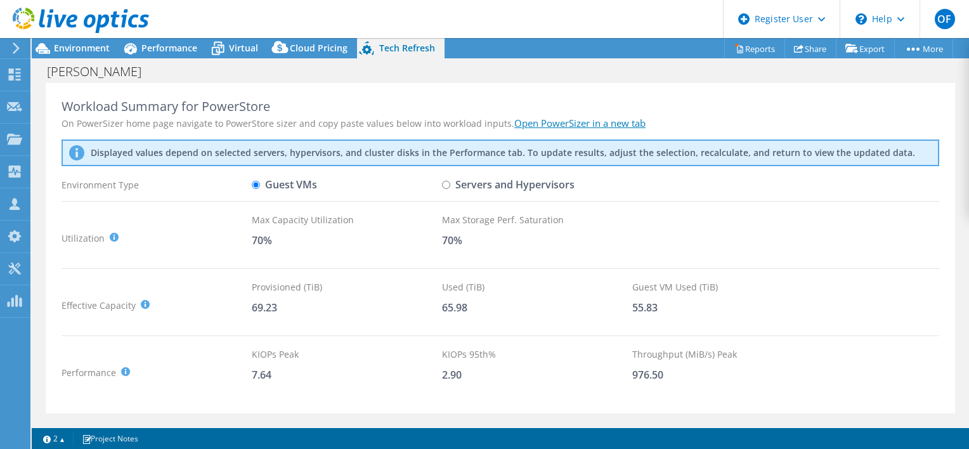
scroll to position [127, 0]
click at [317, 55] on div "Cloud Pricing" at bounding box center [312, 48] width 89 height 20
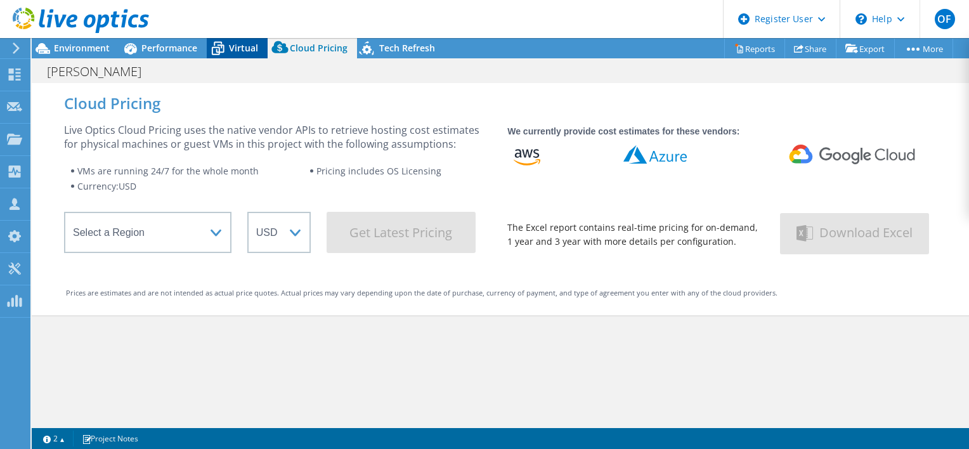
click at [245, 48] on span "Virtual" at bounding box center [243, 48] width 29 height 12
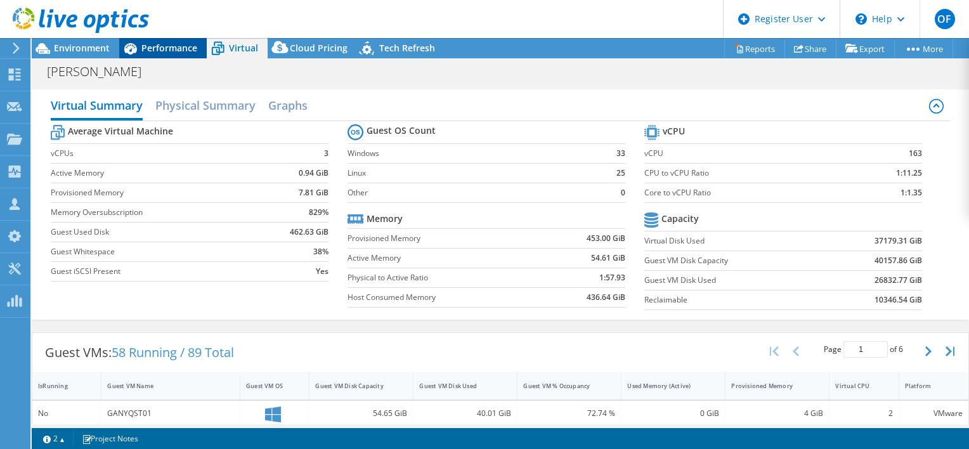
click at [170, 53] on span "Performance" at bounding box center [169, 48] width 56 height 12
